Goal: Information Seeking & Learning: Learn about a topic

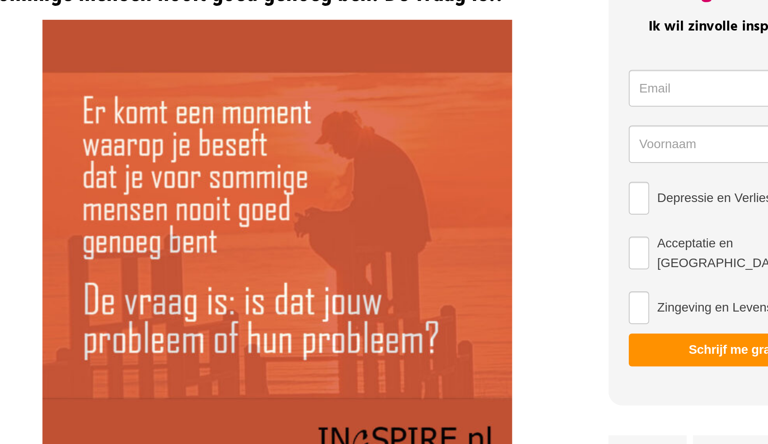
scroll to position [31, 0]
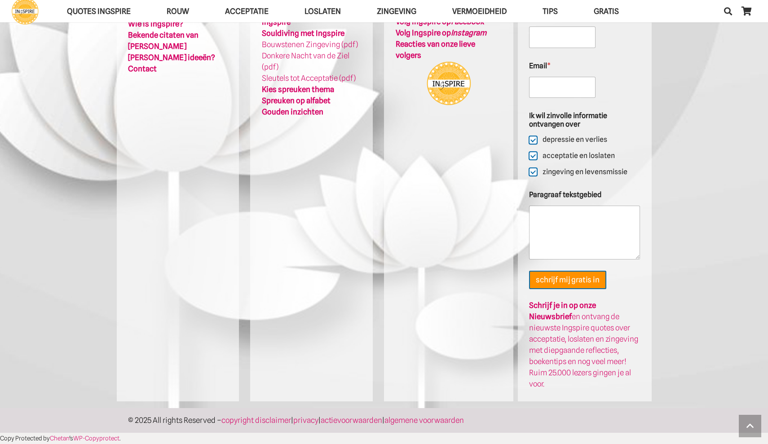
scroll to position [2012, 0]
click at [149, 70] on link "Contact" at bounding box center [142, 68] width 29 height 9
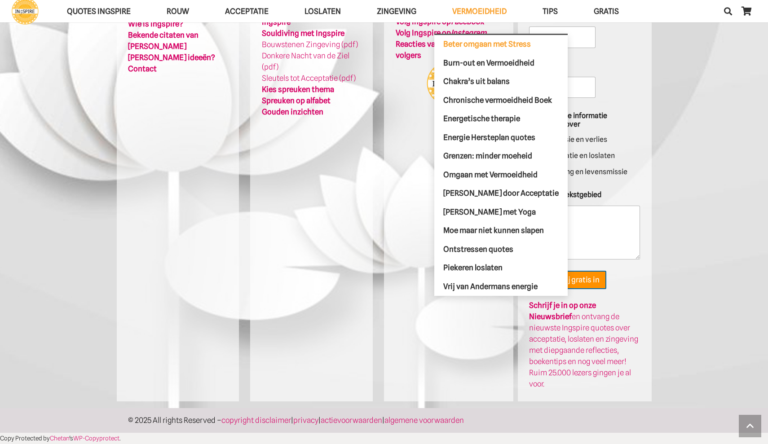
click at [507, 48] on span "Beter omgaan met Stress" at bounding box center [488, 44] width 88 height 9
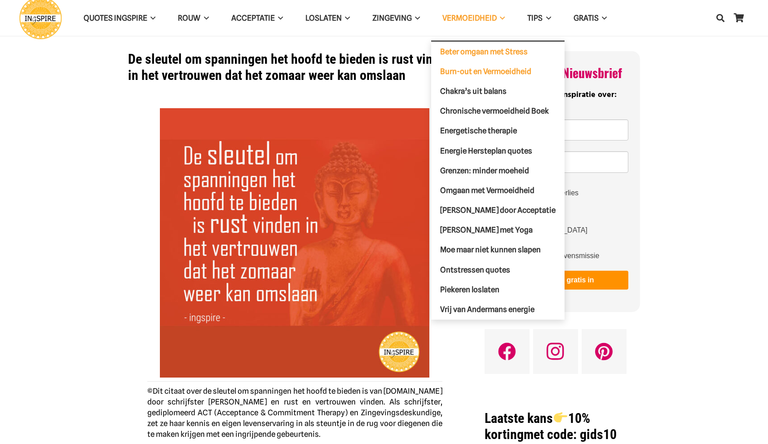
click at [518, 71] on span "Burn-out en Vermoeidheid" at bounding box center [485, 71] width 91 height 9
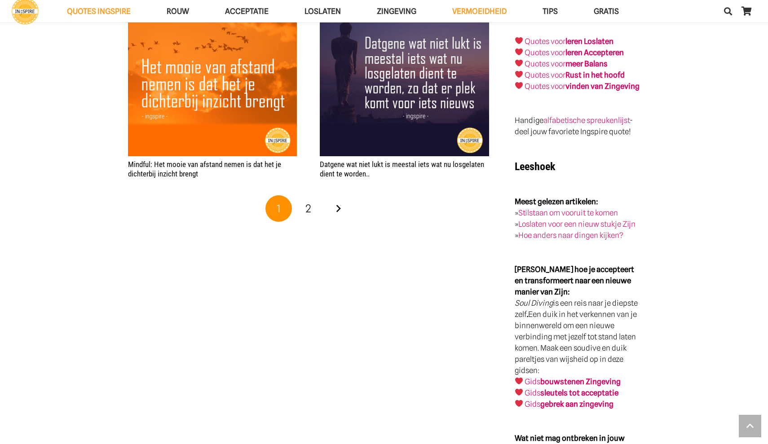
scroll to position [1855, 0]
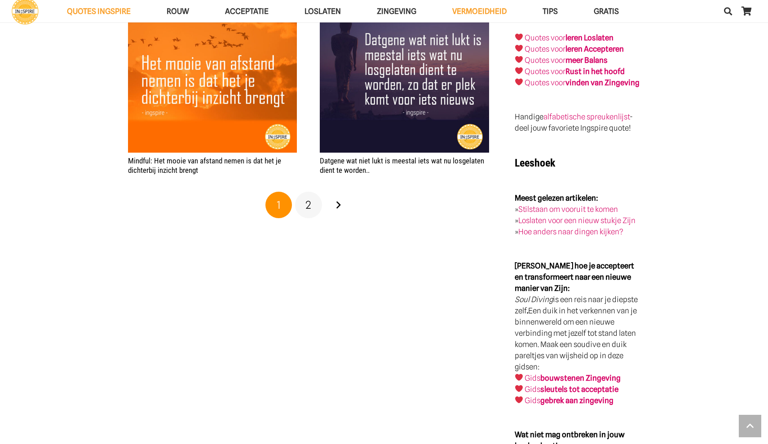
click at [309, 202] on span "2" at bounding box center [309, 205] width 6 height 13
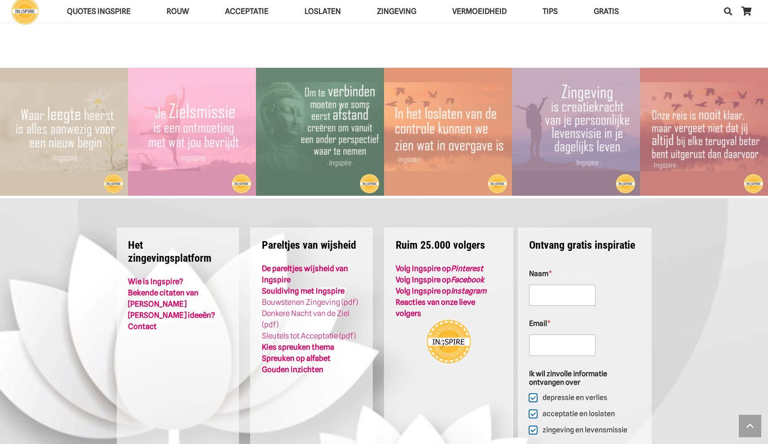
scroll to position [2335, 0]
